Goal: Task Accomplishment & Management: Complete application form

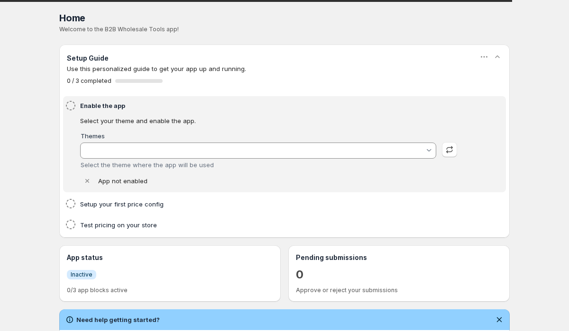
type input "Vessel"
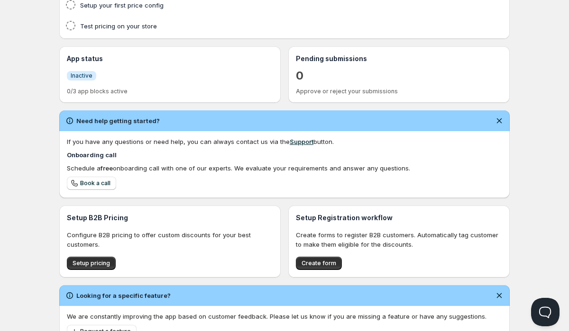
scroll to position [272, 0]
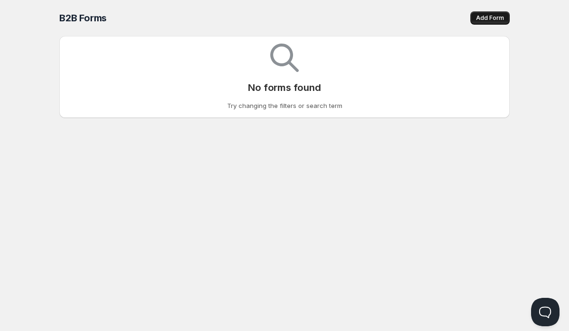
click at [489, 20] on span "Add Form" at bounding box center [490, 18] width 28 height 8
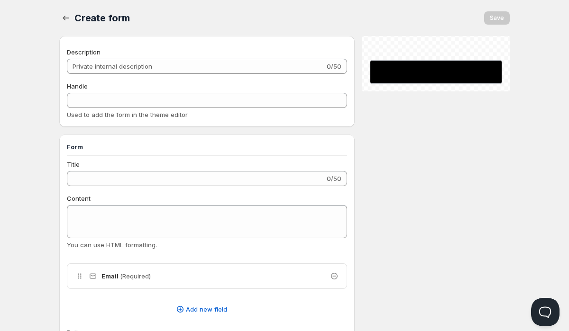
checkbox input "true"
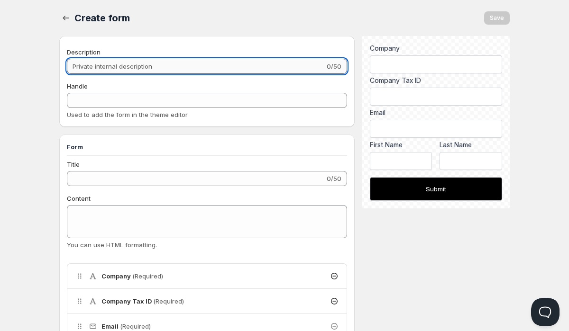
click at [187, 65] on input "Description" at bounding box center [196, 66] width 258 height 15
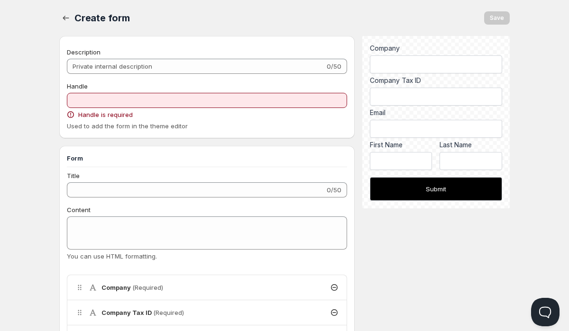
click at [67, 17] on icon "button" at bounding box center [65, 17] width 9 height 9
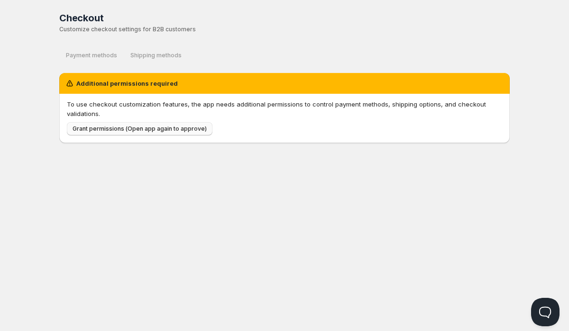
click at [132, 130] on span "Grant permissions (Open app again to approve)" at bounding box center [139, 129] width 134 height 8
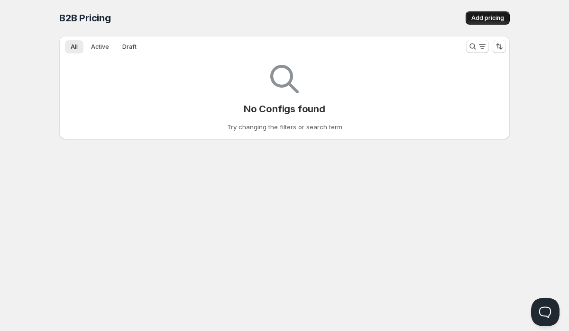
click at [476, 15] on span "Add pricing" at bounding box center [487, 18] width 33 height 8
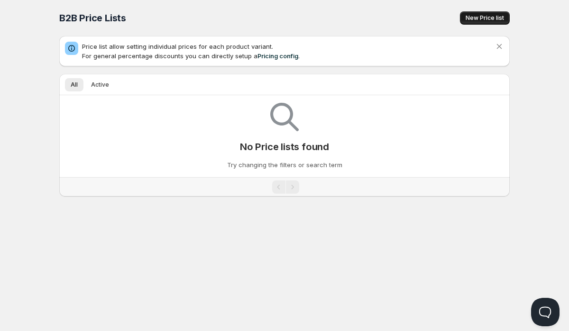
click at [485, 14] on button "New Price list" at bounding box center [485, 17] width 50 height 13
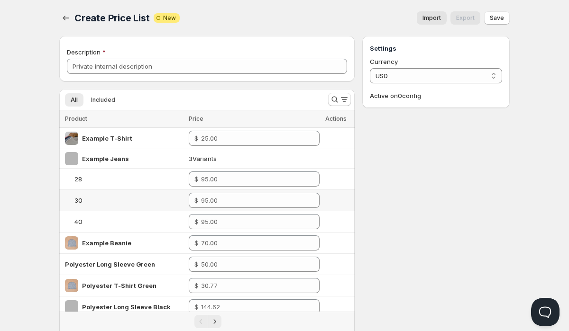
scroll to position [280, 0]
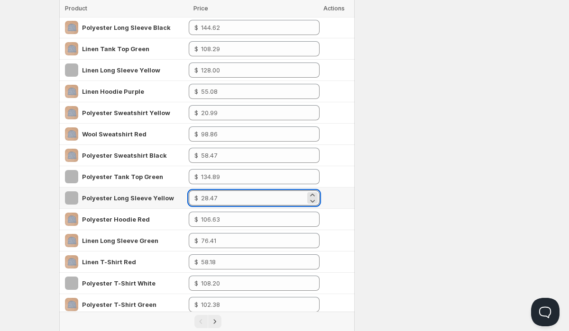
click at [228, 201] on input "number" at bounding box center [253, 197] width 104 height 15
type input "14.00"
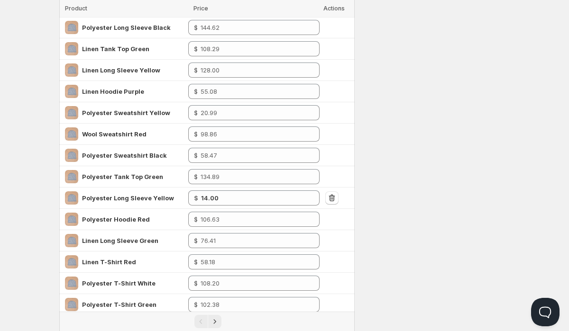
click at [366, 163] on div "Settings Currency USD USD Active on 0 config" at bounding box center [435, 55] width 147 height 599
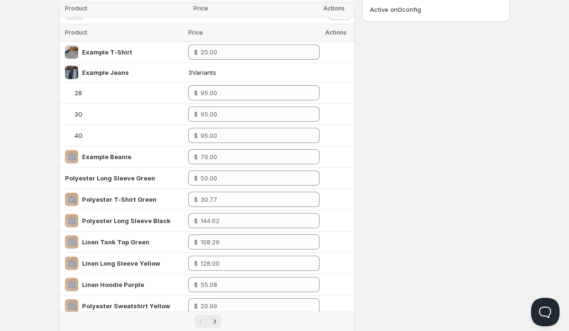
scroll to position [272, 0]
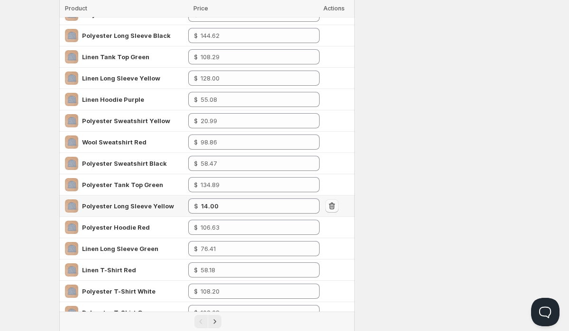
click at [328, 206] on icon "button" at bounding box center [331, 205] width 9 height 9
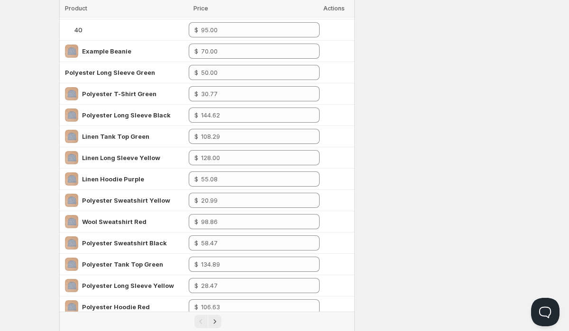
scroll to position [0, 0]
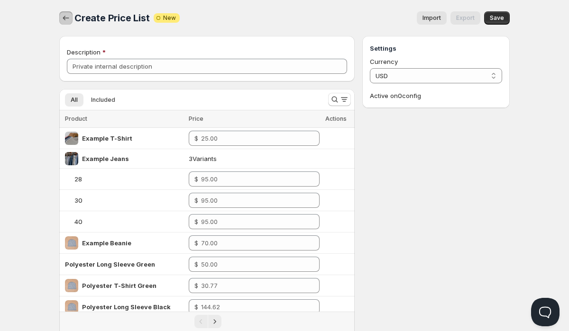
click at [66, 15] on icon "button" at bounding box center [65, 17] width 9 height 9
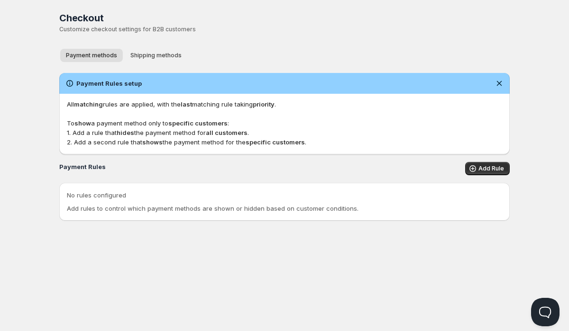
click at [173, 43] on div "Checkout. This page is ready Checkout Customize checkout settings for B2B custo…" at bounding box center [284, 22] width 450 height 45
click at [171, 54] on span "Shipping methods" at bounding box center [155, 56] width 51 height 8
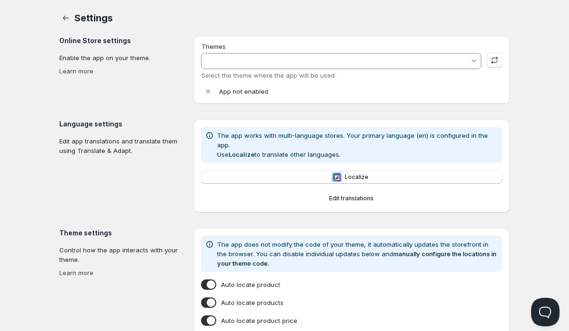
type input "Vessel"
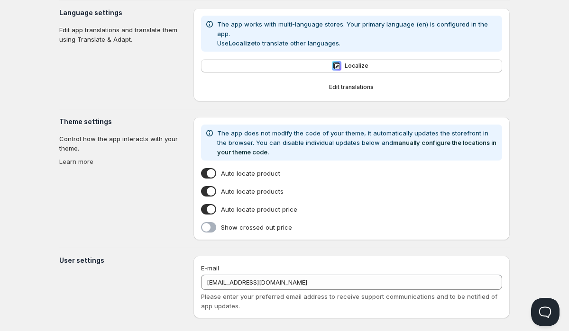
scroll to position [154, 0]
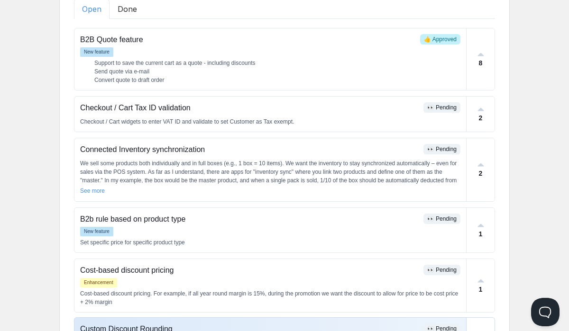
scroll to position [8, 0]
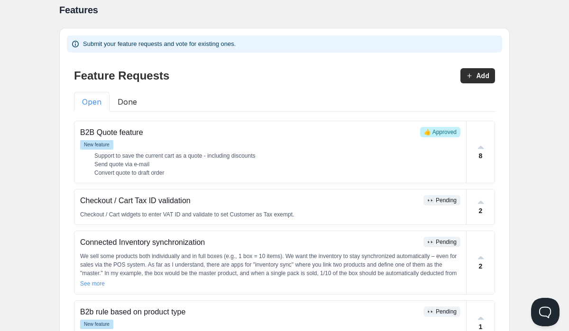
click at [125, 94] on button "Done" at bounding box center [127, 102] width 36 height 20
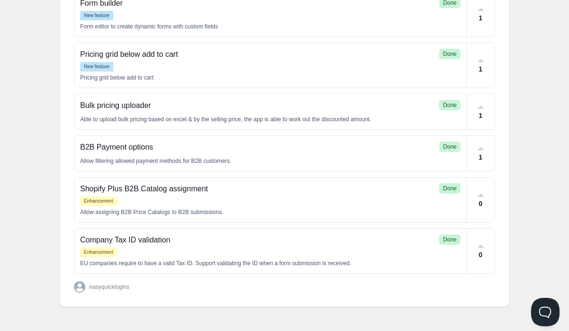
scroll to position [0, 0]
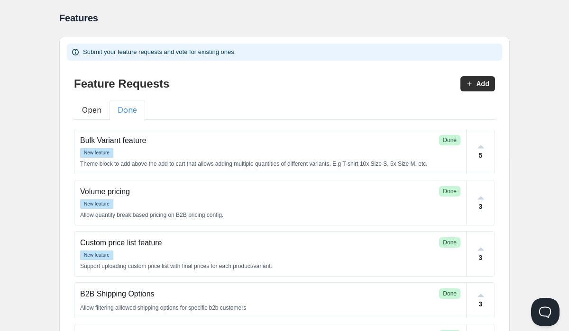
click at [97, 107] on button "Open" at bounding box center [92, 110] width 36 height 20
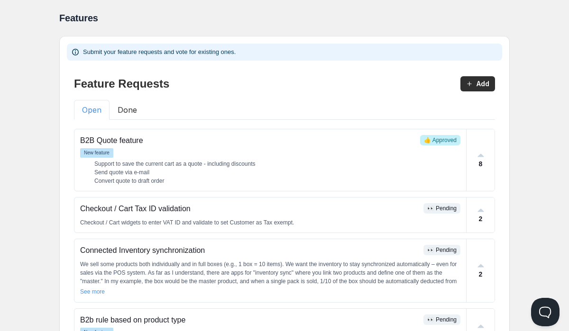
click at [88, 111] on button "Open" at bounding box center [92, 110] width 36 height 20
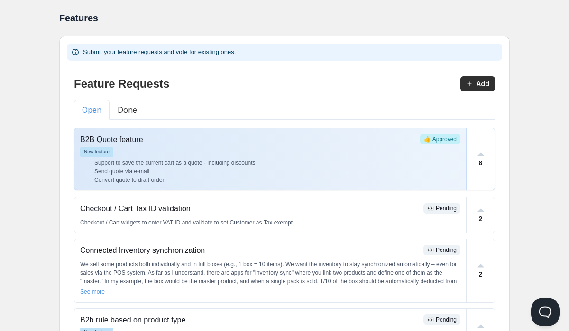
click at [120, 169] on li "Send quote via e-mail" at bounding box center [277, 171] width 366 height 9
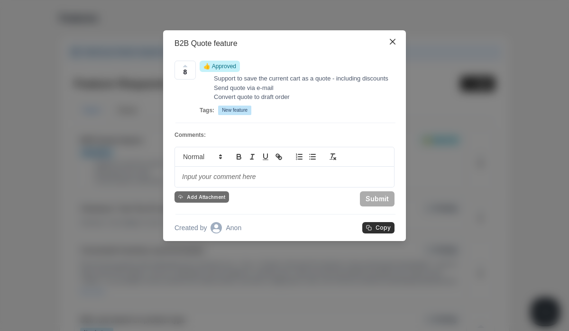
click at [29, 218] on div "B2B Quote feature 8 👍 Approved Support to save the current cart as a quote - in…" at bounding box center [284, 165] width 569 height 331
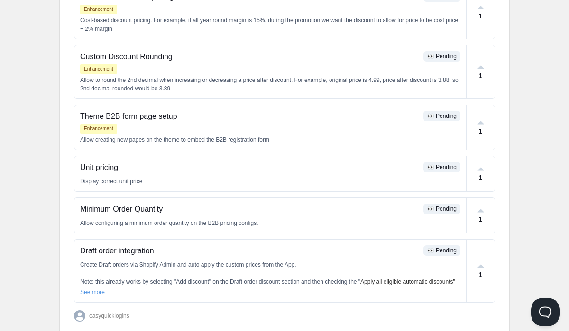
scroll to position [403, 0]
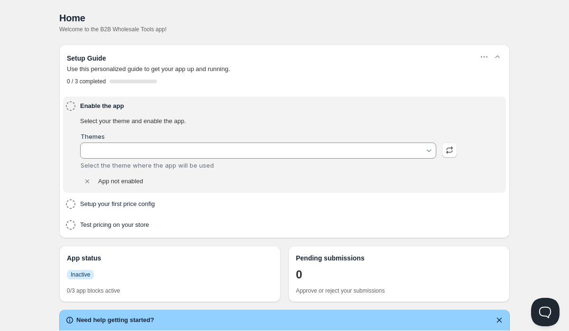
type input "Vessel"
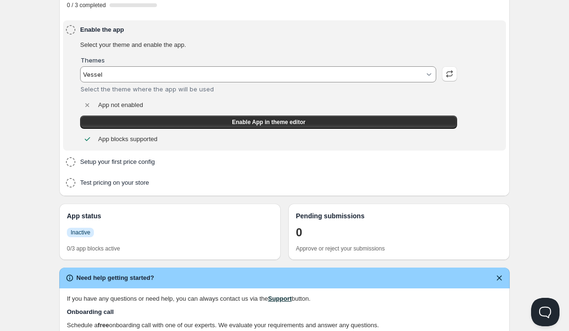
scroll to position [83, 0]
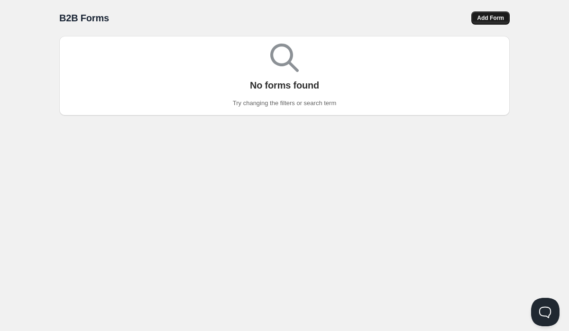
click at [492, 19] on span "Add Form" at bounding box center [490, 18] width 27 height 8
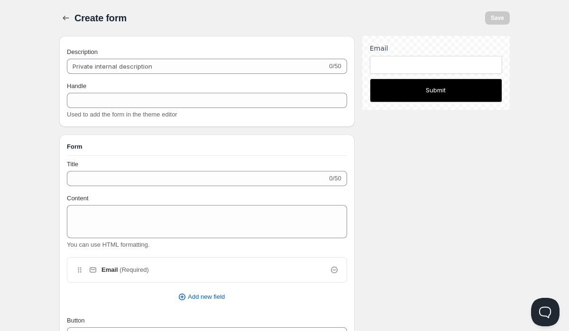
click at [77, 16] on span "Create form" at bounding box center [100, 18] width 52 height 10
click at [62, 16] on icon "button" at bounding box center [65, 17] width 9 height 9
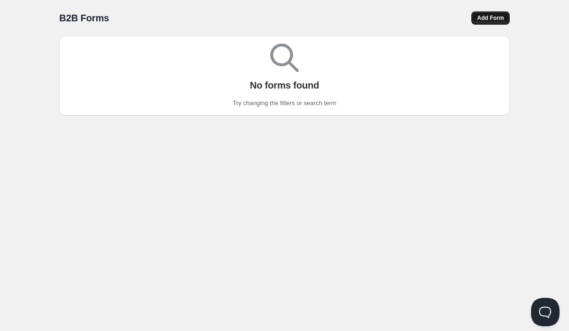
click at [488, 16] on span "Add Form" at bounding box center [490, 18] width 27 height 8
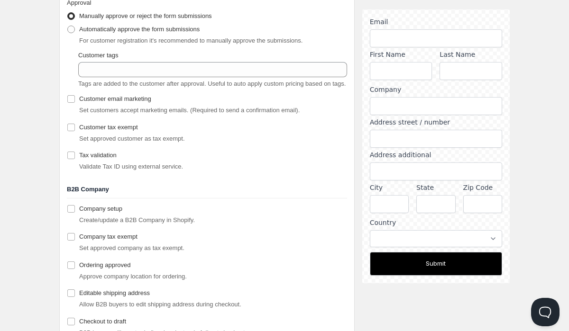
scroll to position [747, 0]
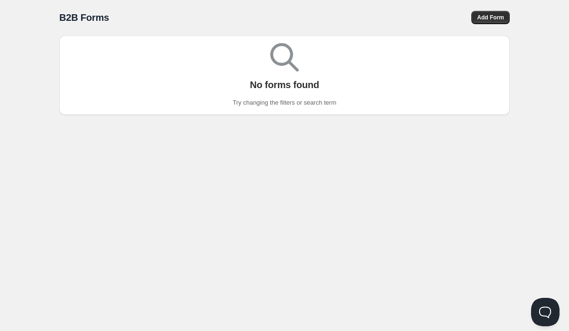
scroll to position [0, 0]
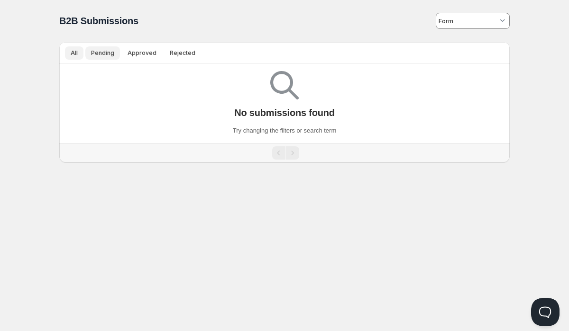
click at [107, 51] on span "Pending" at bounding box center [102, 53] width 23 height 8
click at [132, 50] on span "Approved" at bounding box center [141, 53] width 29 height 8
click at [77, 46] on button "All" at bounding box center [74, 52] width 18 height 13
click at [445, 20] on input at bounding box center [467, 20] width 59 height 15
click at [321, 2] on span "Online" at bounding box center [284, 6] width 563 height 13
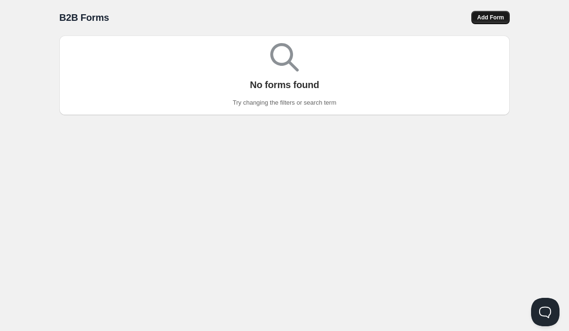
click at [475, 12] on button "Add Form" at bounding box center [490, 17] width 38 height 13
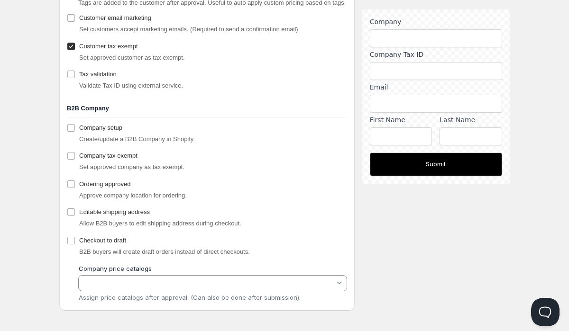
scroll to position [664, 0]
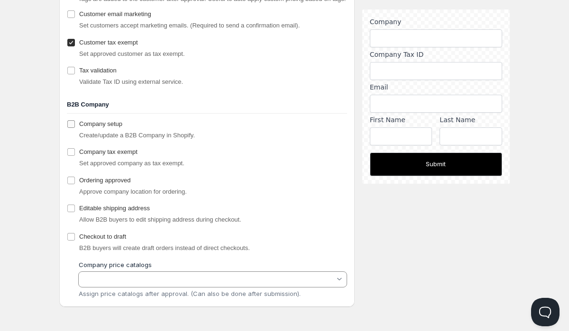
click at [71, 124] on input "Company setup" at bounding box center [71, 124] width 8 height 8
checkbox input "false"
click at [72, 155] on input "Company tax exempt" at bounding box center [71, 152] width 8 height 8
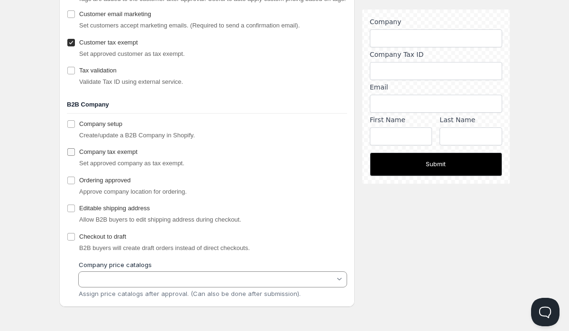
checkbox input "false"
click at [72, 181] on input "Ordering approved" at bounding box center [71, 181] width 8 height 8
checkbox input "false"
click at [72, 210] on input "Editable shipping address" at bounding box center [71, 209] width 8 height 8
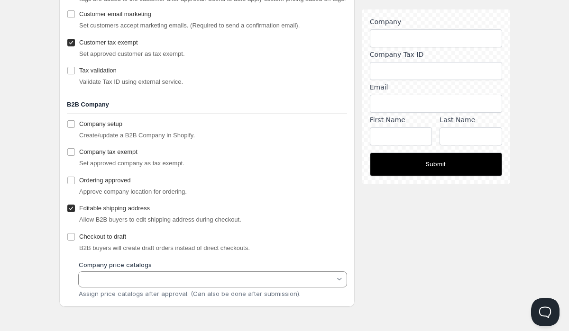
click at [72, 210] on input "Editable shipping address" at bounding box center [71, 209] width 8 height 8
checkbox input "false"
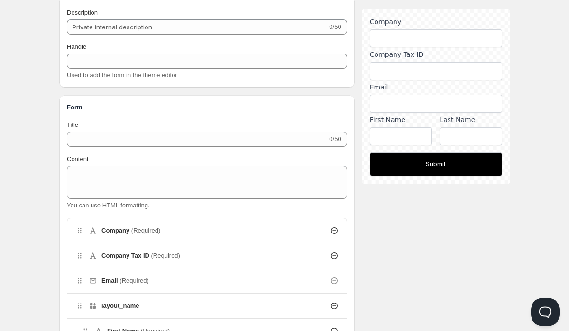
scroll to position [0, 0]
